Goal: Learn about a topic: Learn about a topic

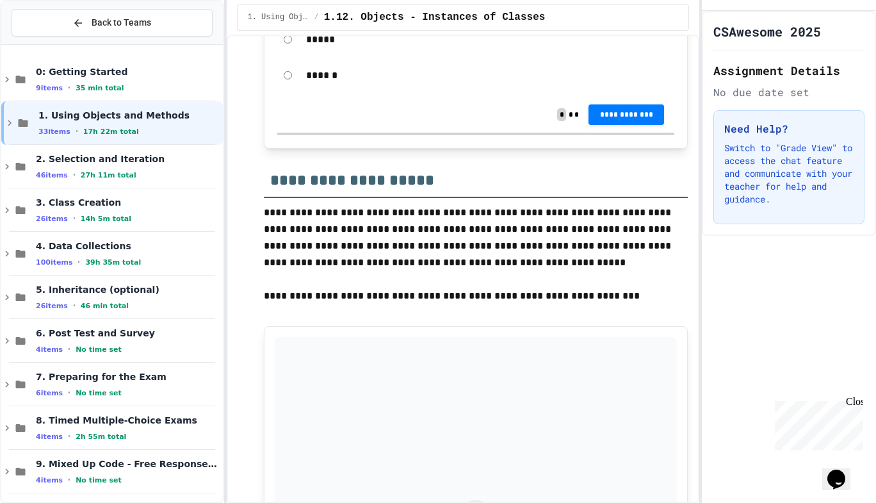
scroll to position [4011, 0]
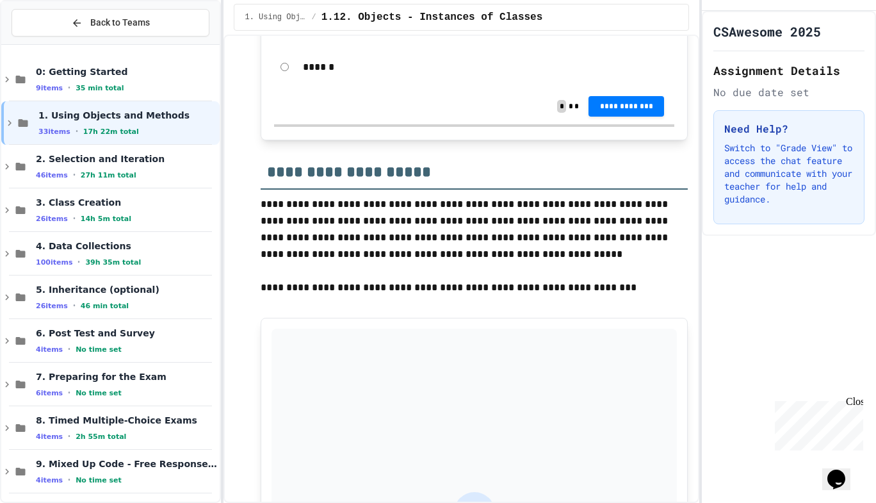
click at [223, 303] on div at bounding box center [222, 251] width 3 height 503
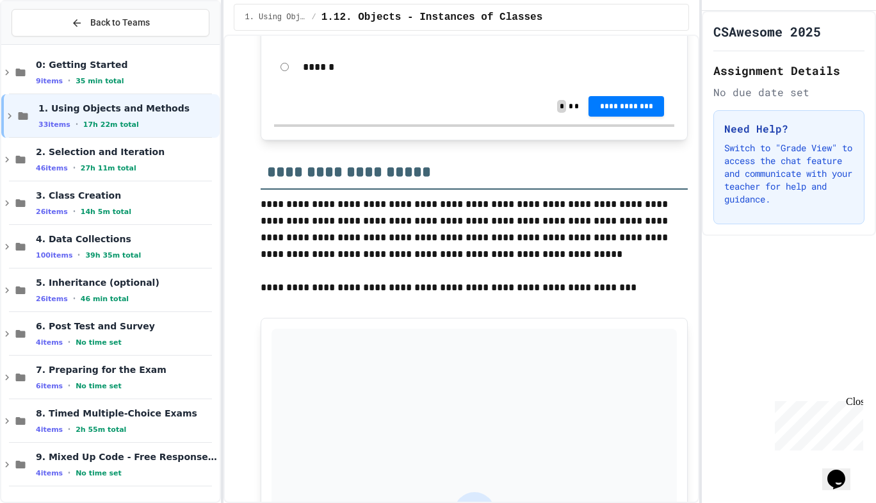
scroll to position [0, 0]
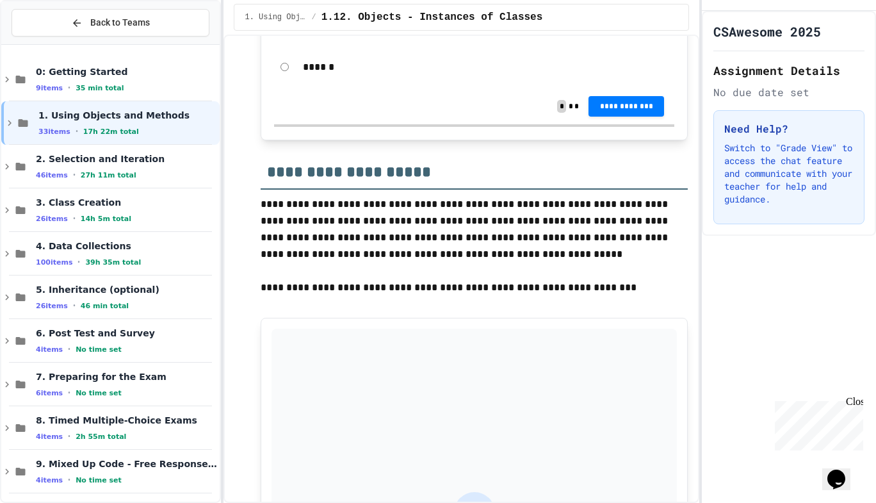
click at [318, 261] on p "**********" at bounding box center [474, 229] width 427 height 67
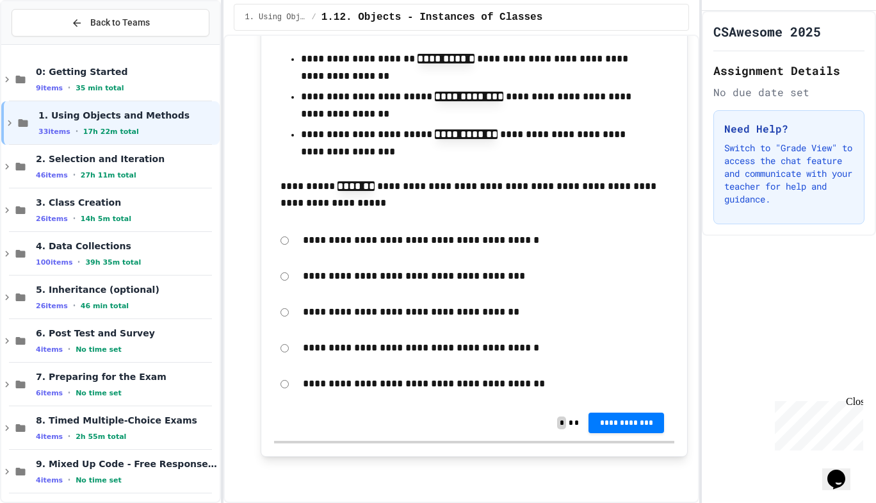
scroll to position [12109, 0]
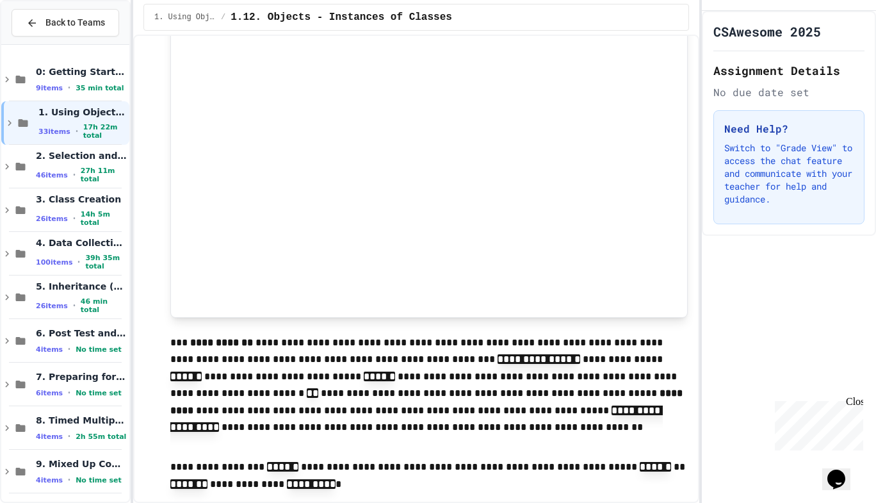
scroll to position [5108, 0]
